Goal: Task Accomplishment & Management: Manage account settings

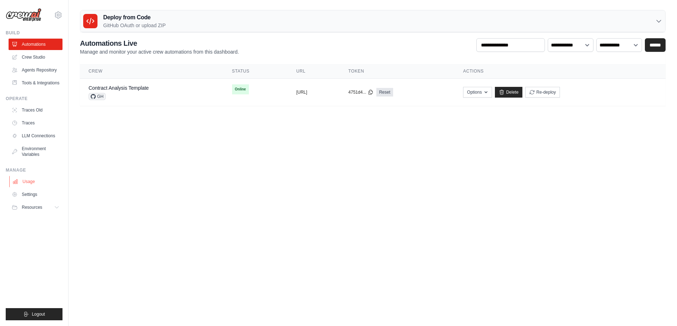
click at [30, 182] on link "Usage" at bounding box center [36, 181] width 54 height 11
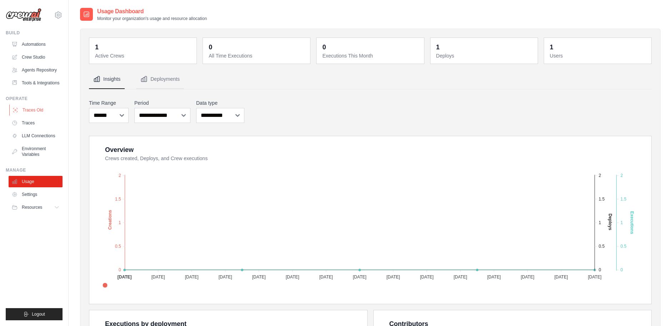
click at [36, 112] on link "Traces Old" at bounding box center [36, 109] width 54 height 11
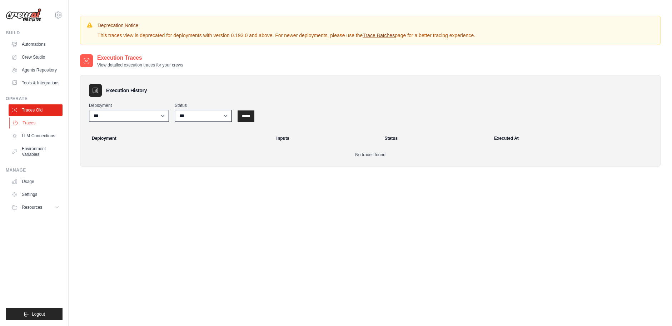
click at [35, 121] on link "Traces" at bounding box center [36, 122] width 54 height 11
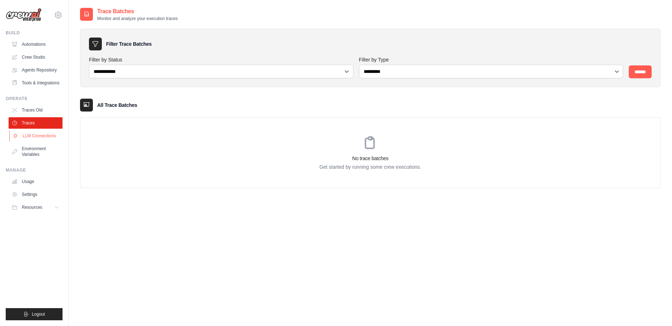
click at [38, 135] on link "LLM Connections" at bounding box center [36, 135] width 54 height 11
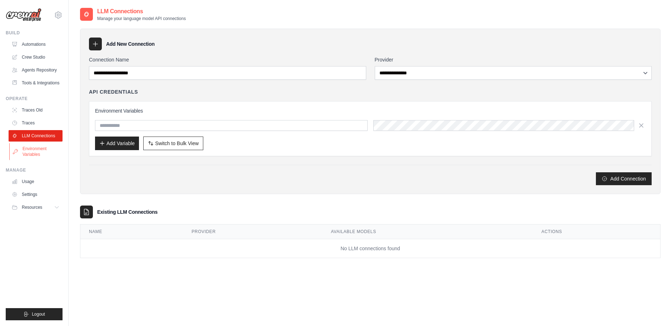
click at [34, 152] on link "Environment Variables" at bounding box center [36, 151] width 54 height 17
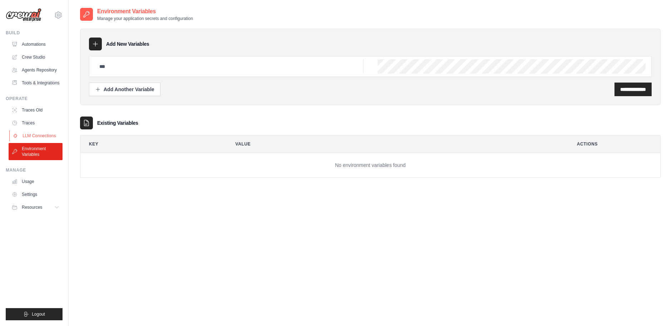
click at [34, 136] on link "LLM Connections" at bounding box center [36, 135] width 54 height 11
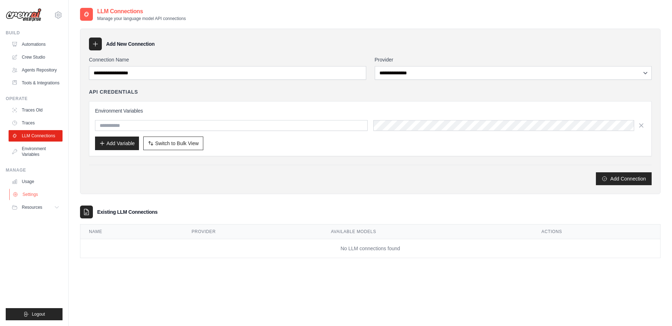
click at [32, 196] on link "Settings" at bounding box center [36, 194] width 54 height 11
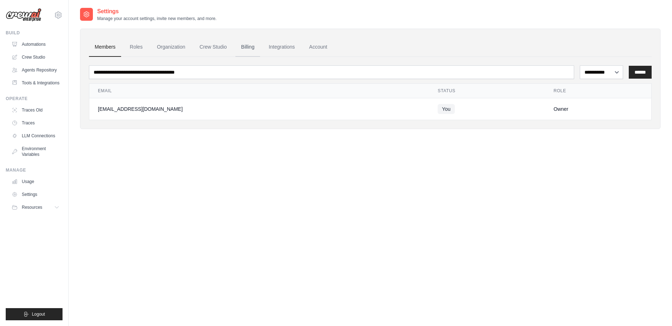
click at [244, 46] on link "Billing" at bounding box center [247, 47] width 25 height 19
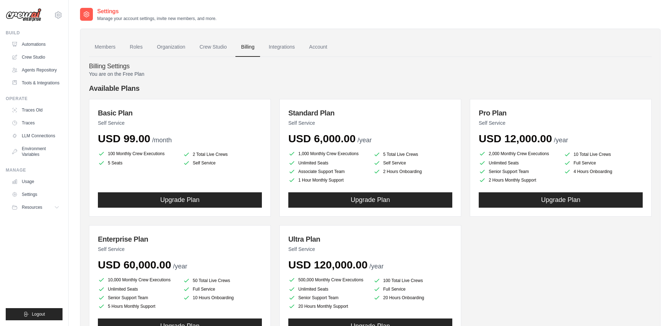
click at [92, 86] on h4 "Available Plans" at bounding box center [370, 88] width 563 height 10
drag, startPoint x: 92, startPoint y: 86, endPoint x: 147, endPoint y: 80, distance: 54.6
click at [147, 80] on div "You are on the Free Plan Available Plans Basic Plan Self Service USD 99.00 /mon…" at bounding box center [370, 214] width 563 height 288
click at [92, 65] on h4 "Billing Settings" at bounding box center [370, 67] width 563 height 8
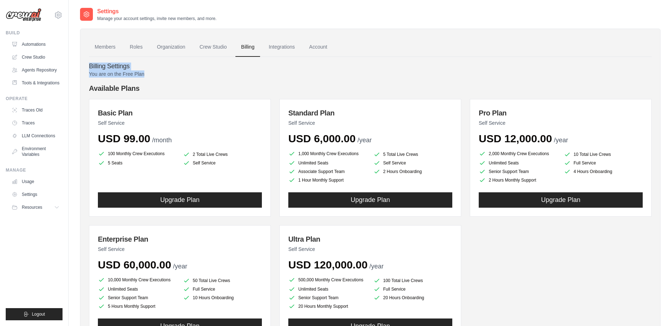
drag, startPoint x: 92, startPoint y: 65, endPoint x: 135, endPoint y: 75, distance: 43.7
click at [135, 75] on div "Billing Settings You are on the Free Plan Available Plans Basic Plan Self Servi…" at bounding box center [370, 207] width 563 height 301
click at [135, 75] on p "You are on the Free Plan" at bounding box center [370, 73] width 563 height 7
